Goal: Transaction & Acquisition: Register for event/course

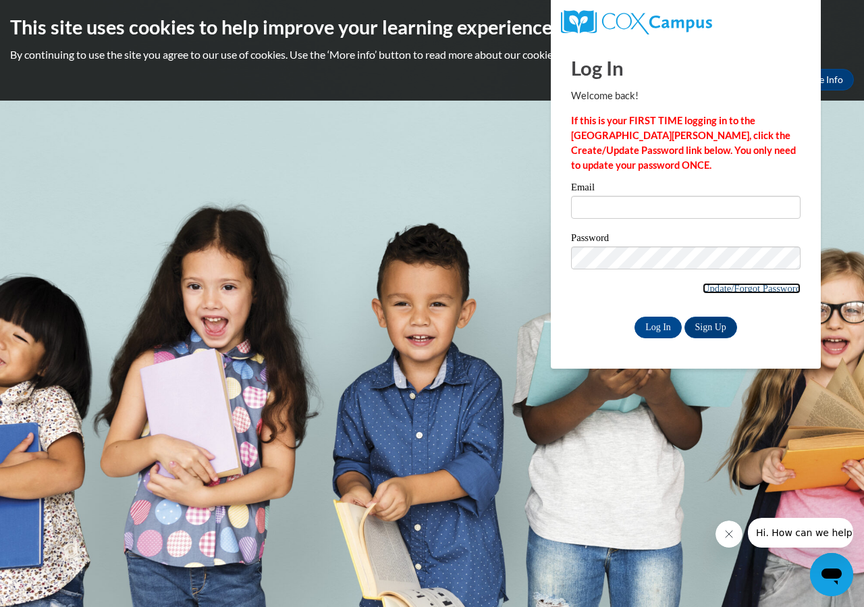
click at [721, 289] on link "Update/Forgot Password" at bounding box center [751, 288] width 98 height 11
click at [696, 323] on link "Sign Up" at bounding box center [710, 327] width 53 height 22
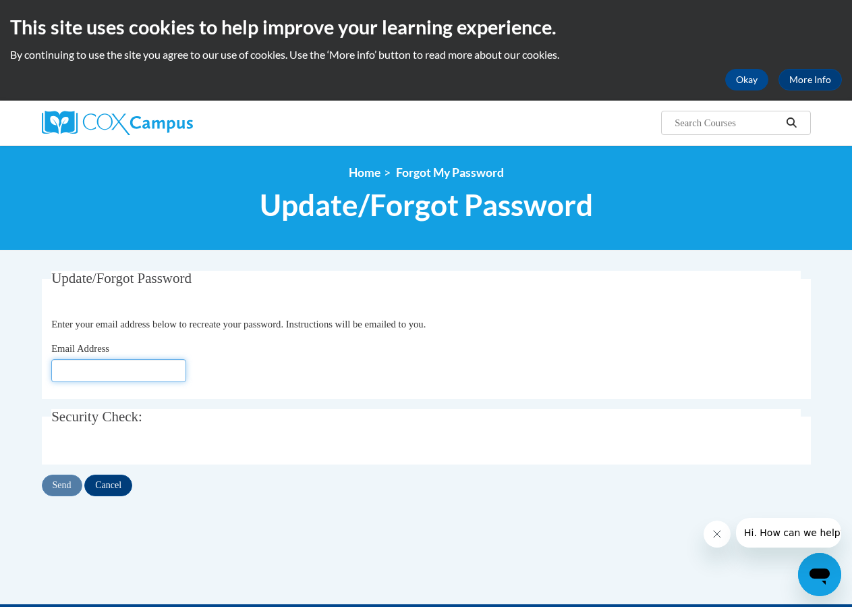
click at [130, 376] on input "Email Address" at bounding box center [118, 370] width 135 height 23
type input "[EMAIL_ADDRESS][DOMAIN_NAME]"
click at [143, 439] on fieldset "Security Check: Enter the security code + =" at bounding box center [426, 436] width 769 height 55
click at [119, 416] on span "Security Check:" at bounding box center [96, 416] width 91 height 16
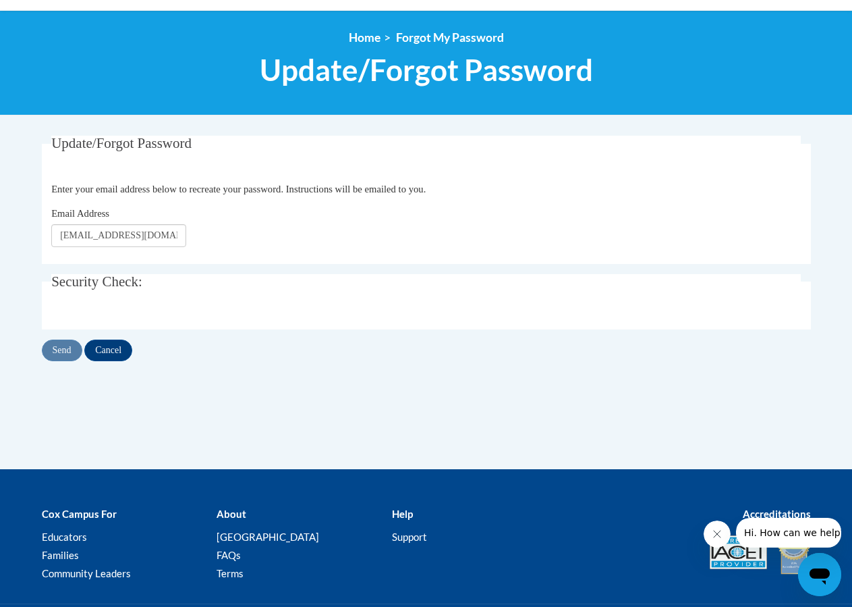
click at [96, 296] on fieldset "Security Check: Enter the security code + =" at bounding box center [426, 301] width 769 height 55
click at [96, 304] on fieldset "Security Check: Enter the security code + =" at bounding box center [426, 301] width 769 height 55
click at [121, 306] on fieldset "Security Check: Enter the security code + =" at bounding box center [426, 301] width 769 height 55
click at [71, 343] on div "Send Cancel" at bounding box center [426, 350] width 769 height 22
click at [97, 299] on fieldset "Security Check: Enter the security code + =" at bounding box center [426, 301] width 769 height 55
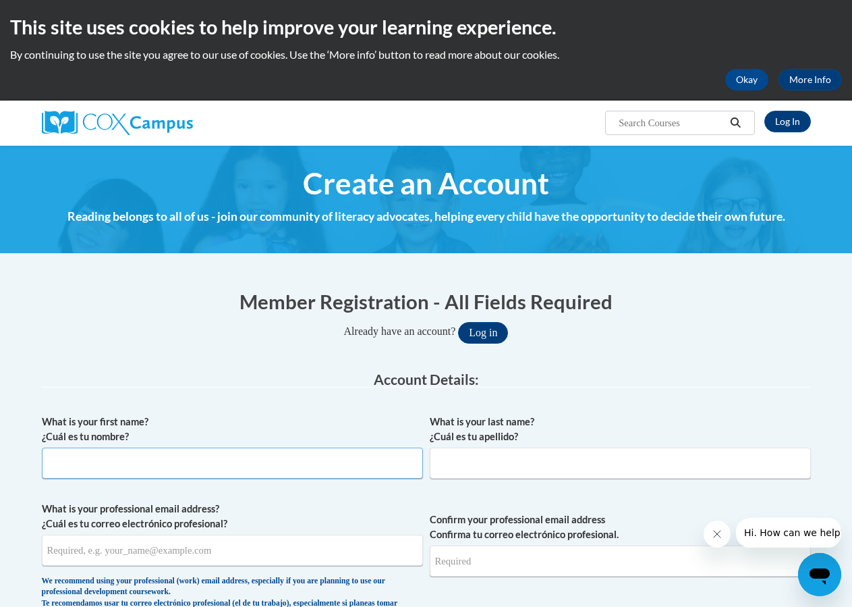
click at [131, 474] on input "What is your first name? ¿Cuál es tu nombre?" at bounding box center [232, 462] width 381 height 31
type input "[PERSON_NAME]"
click at [153, 551] on input "What is your professional email address? ¿Cuál es tu correo electrónico profesi…" at bounding box center [232, 549] width 381 height 31
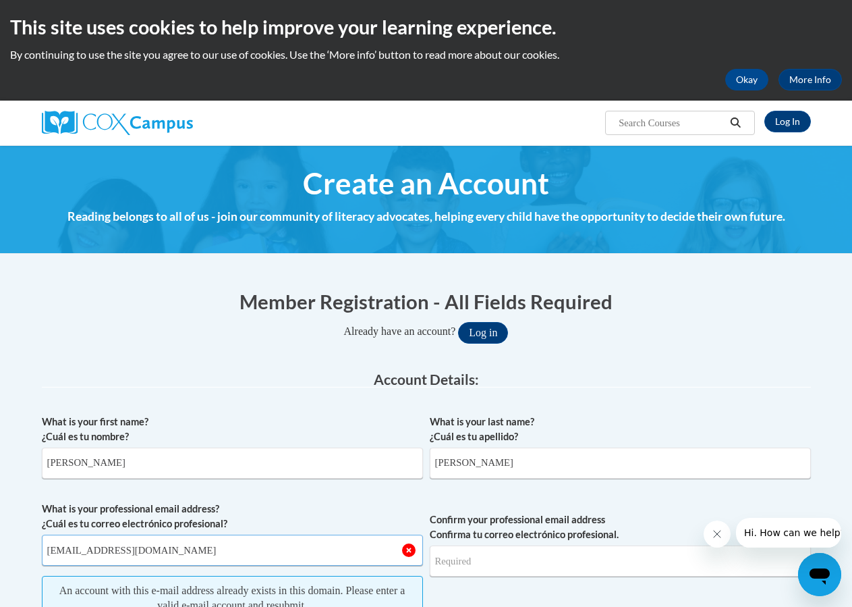
type input "[EMAIL_ADDRESS][DOMAIN_NAME]"
click at [470, 557] on input "Confirm your professional email address Confirma tu correo electrónico profesio…" at bounding box center [620, 560] width 381 height 31
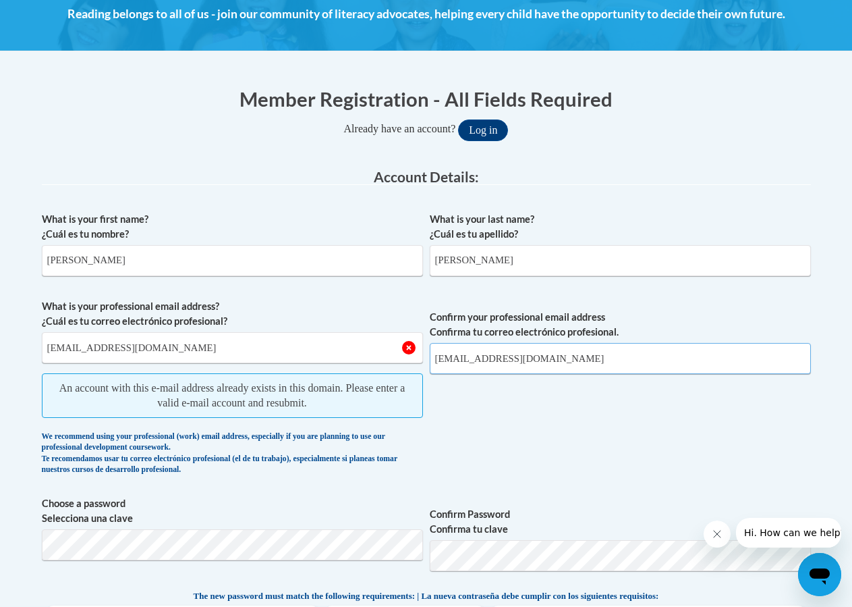
scroll to position [270, 0]
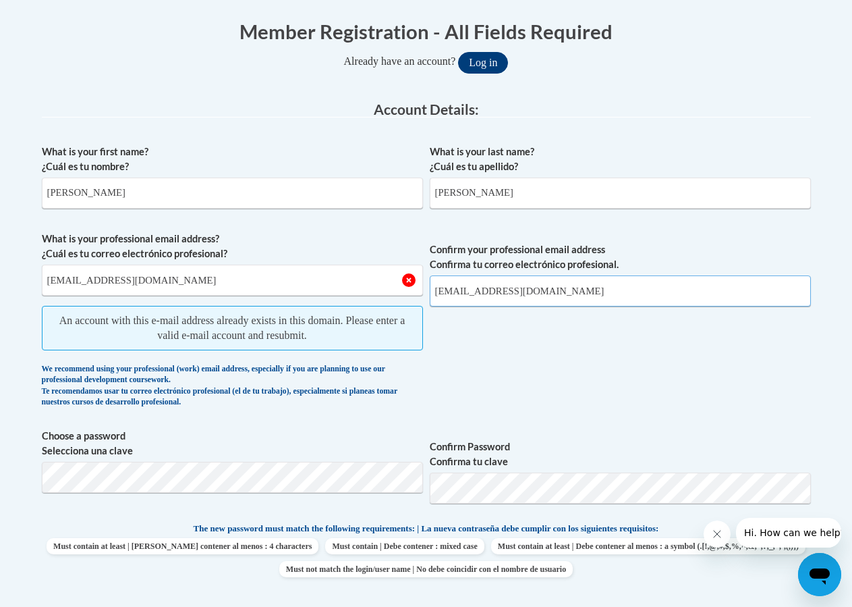
type input "[EMAIL_ADDRESS][DOMAIN_NAME]"
click at [480, 60] on button "Log in" at bounding box center [483, 63] width 50 height 22
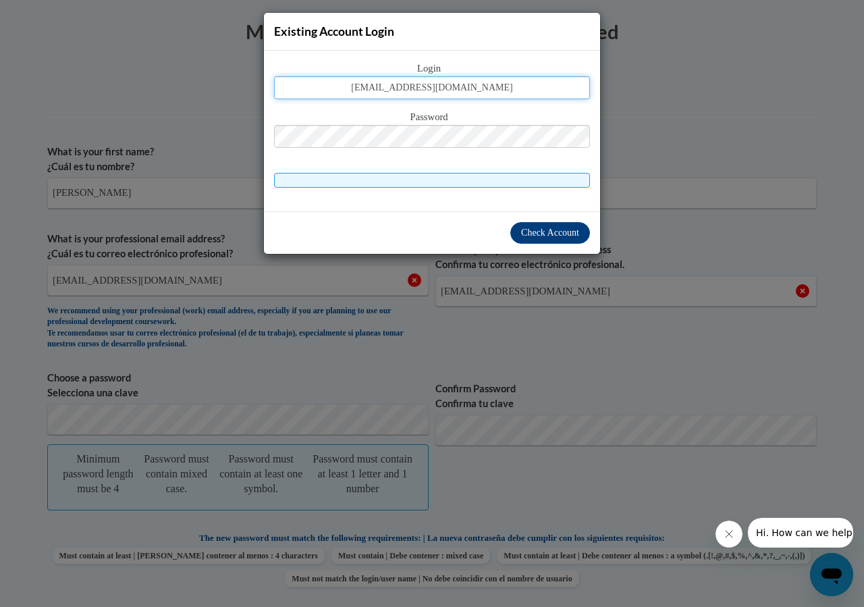
type input "[EMAIL_ADDRESS][DOMAIN_NAME]"
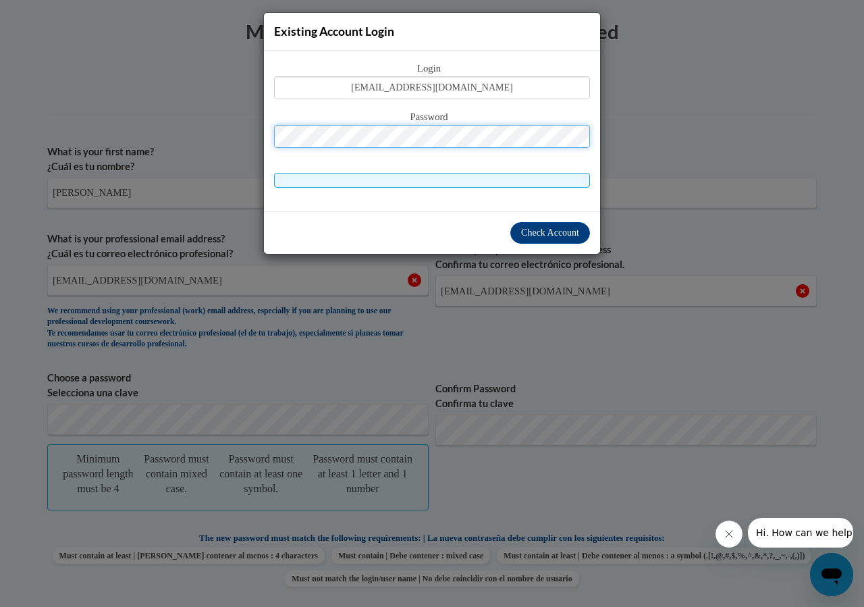
click at [464, 52] on button "Log in" at bounding box center [489, 63] width 50 height 22
click at [306, 384] on div "Existing Account Login Login [EMAIL_ADDRESS][DOMAIN_NAME] Password Check Account" at bounding box center [432, 303] width 864 height 607
